Goal: Information Seeking & Learning: Learn about a topic

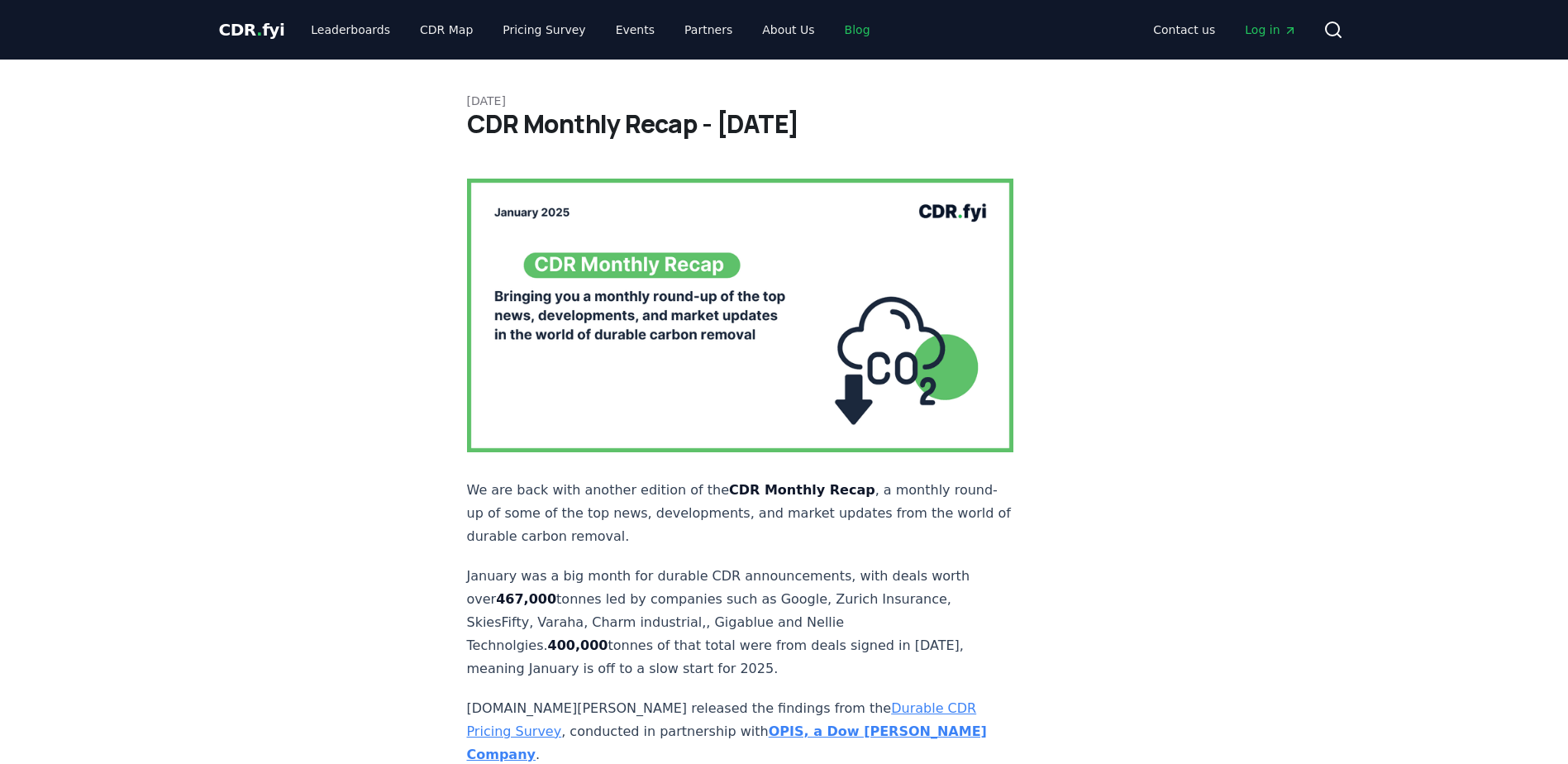
click at [832, 38] on link "Blog" at bounding box center [857, 29] width 52 height 29
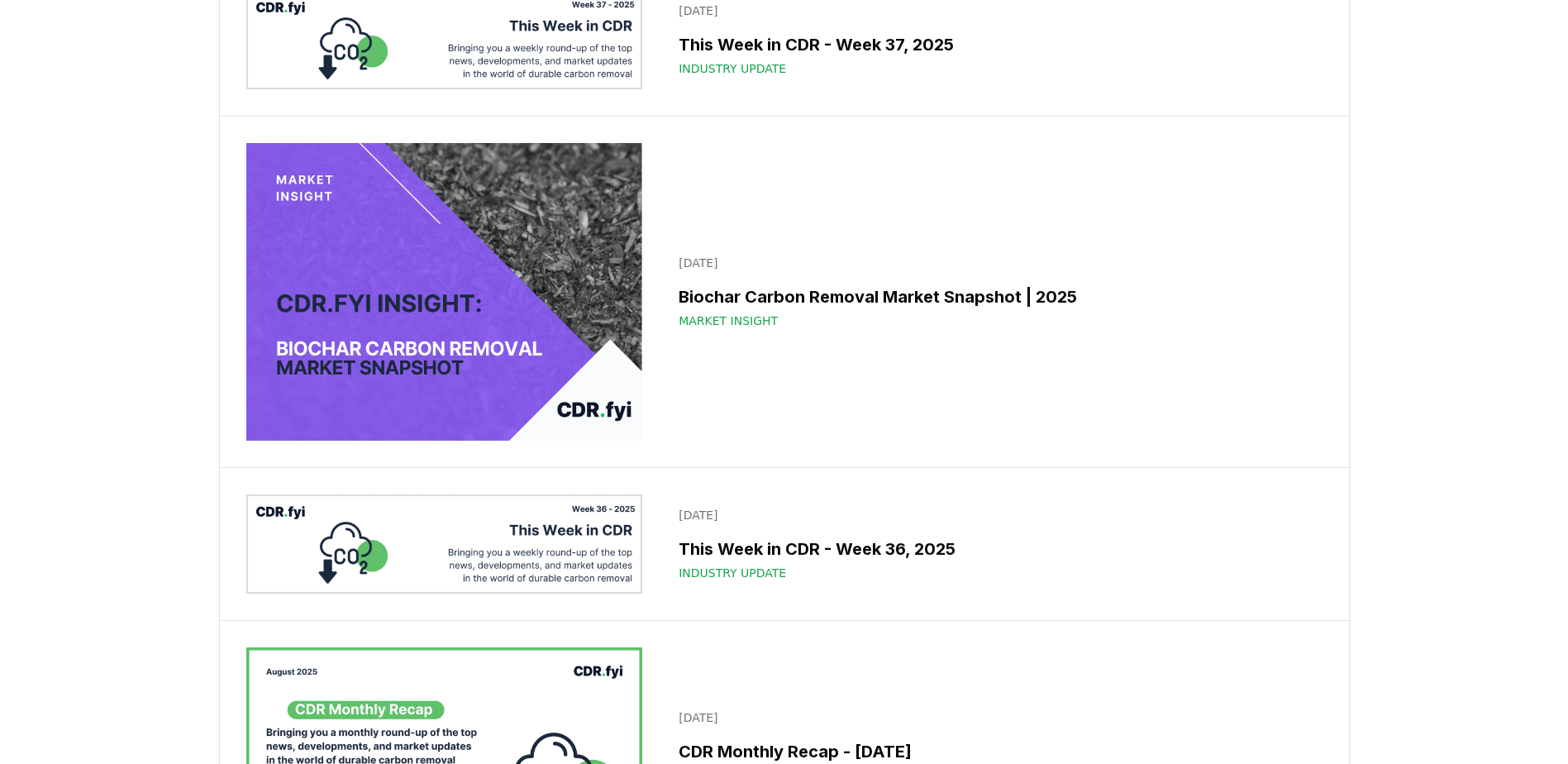
scroll to position [920, 0]
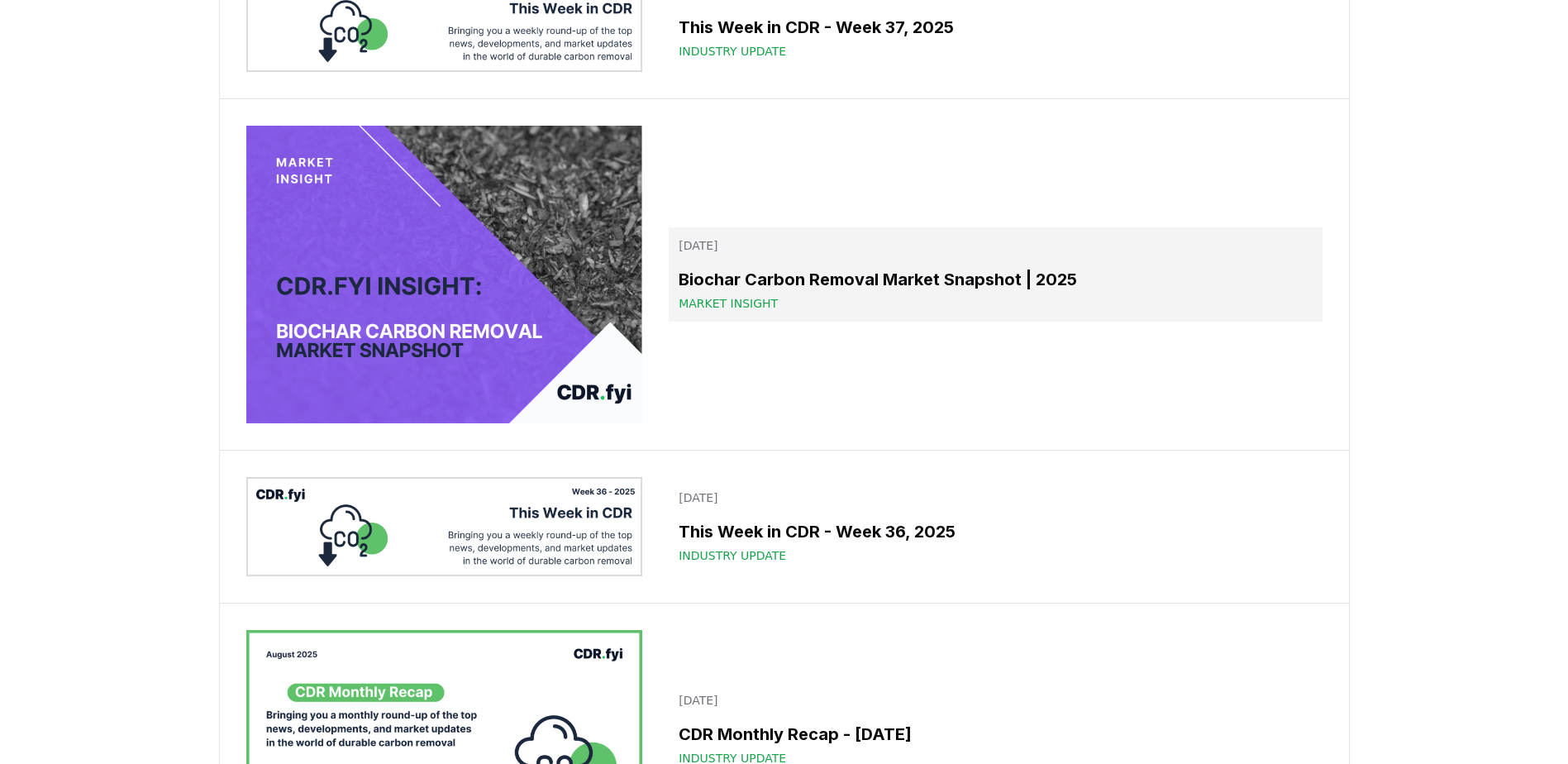
click at [1010, 322] on link "September 09, 2025 Biochar Carbon Removal Market Snapshot | 2025 Market Insight" at bounding box center [995, 274] width 653 height 94
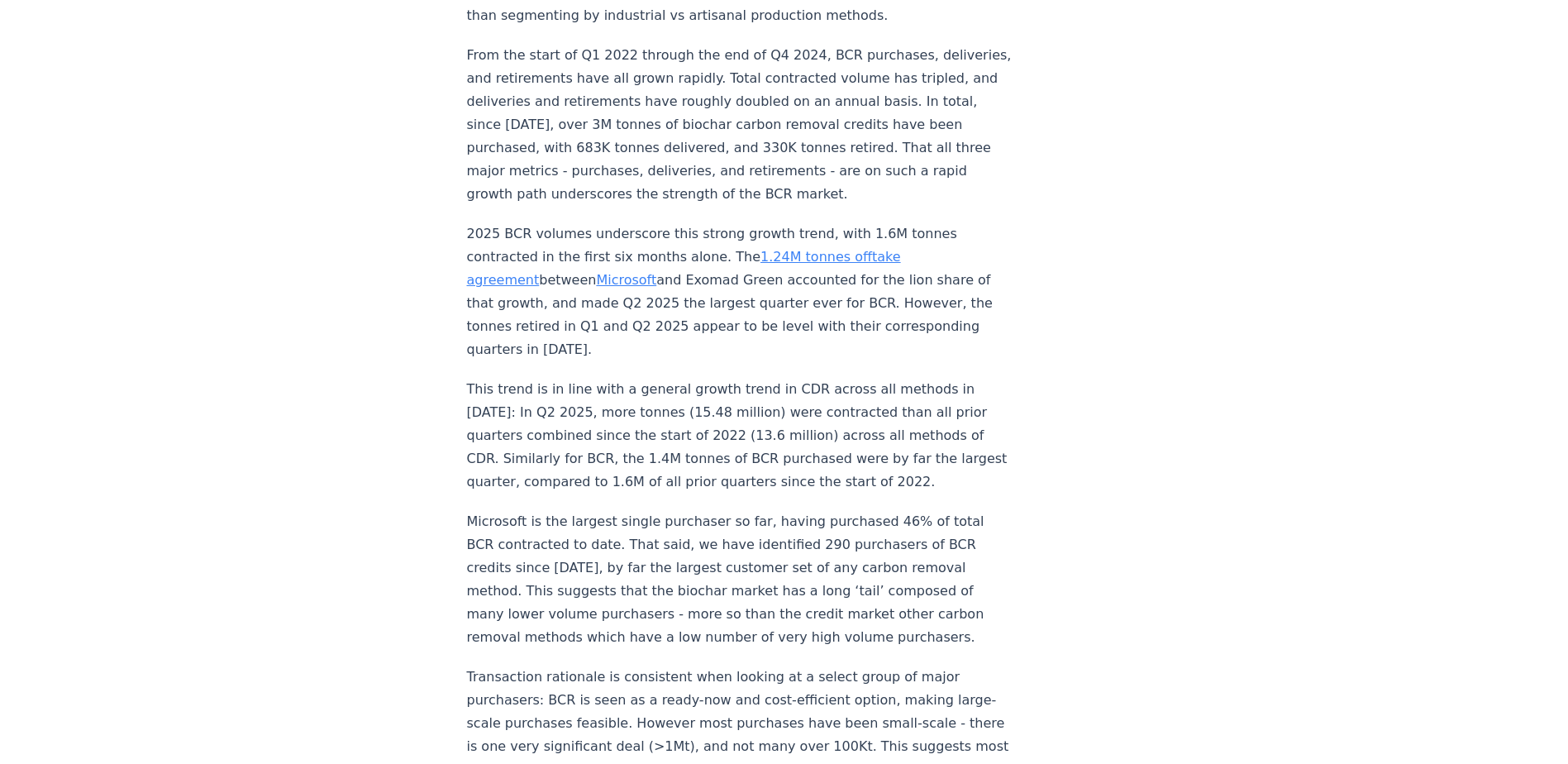
scroll to position [1327, 0]
